Goal: Task Accomplishment & Management: Complete application form

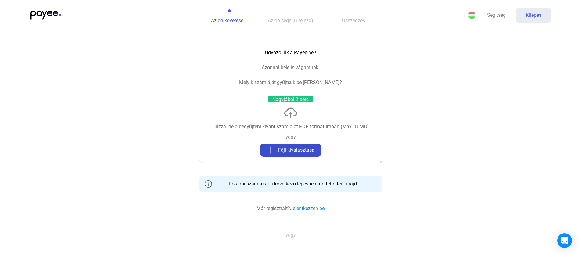
click at [305, 155] on button "Fájl kiválasztása" at bounding box center [290, 150] width 61 height 13
click at [299, 150] on font "Fájl kiválasztása" at bounding box center [296, 150] width 36 height 6
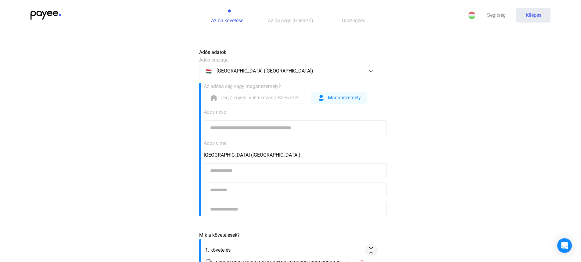
click at [222, 112] on font "Adós neve" at bounding box center [215, 112] width 22 height 6
click at [223, 128] on input at bounding box center [295, 127] width 183 height 15
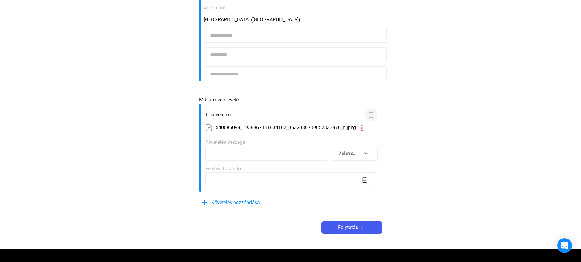
scroll to position [142, 0]
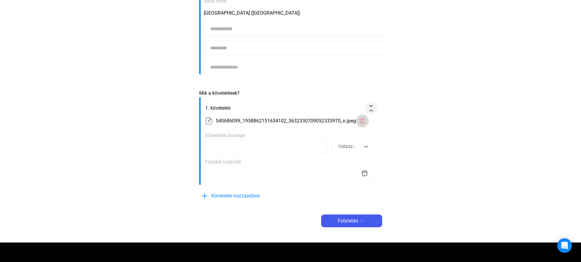
click at [363, 121] on img at bounding box center [362, 121] width 6 height 6
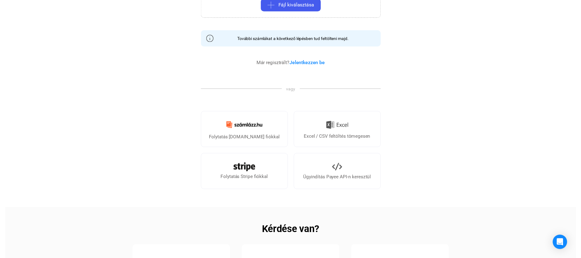
scroll to position [0, 0]
